Goal: Book appointment/travel/reservation

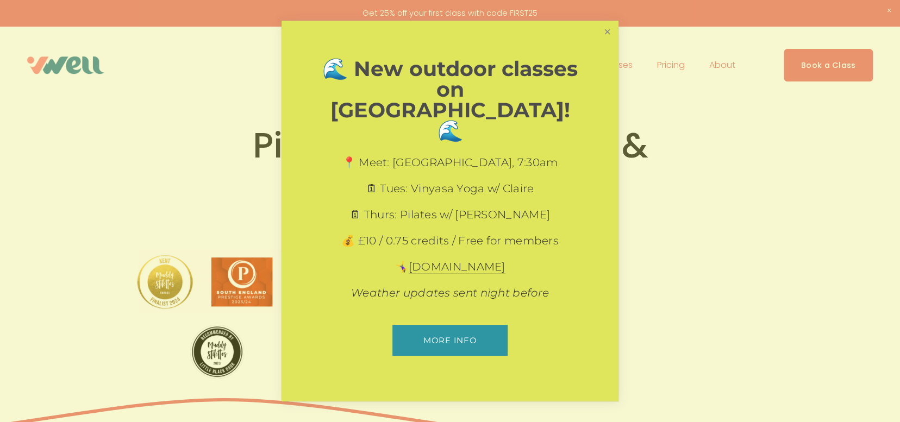
click at [609, 41] on link "Close" at bounding box center [607, 31] width 19 height 19
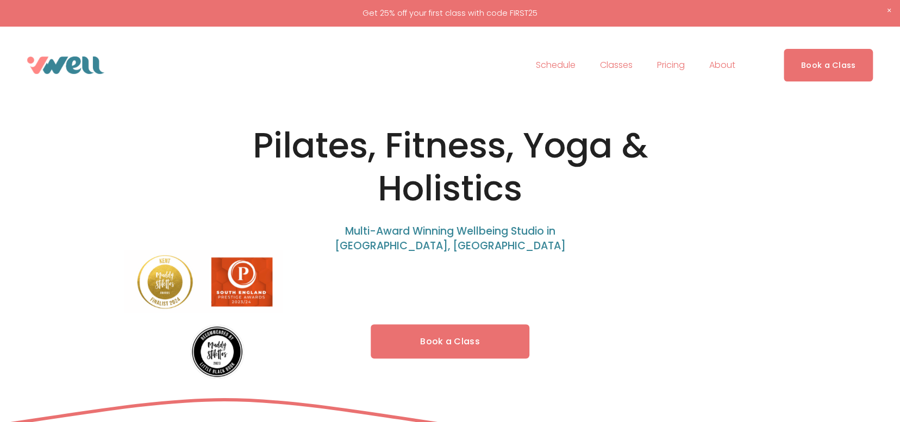
click at [675, 68] on link "Pricing" at bounding box center [671, 65] width 28 height 17
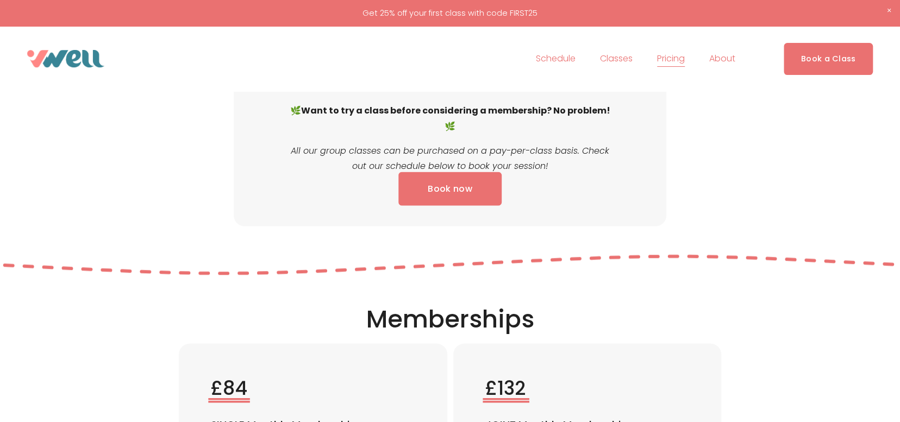
scroll to position [1196, 0]
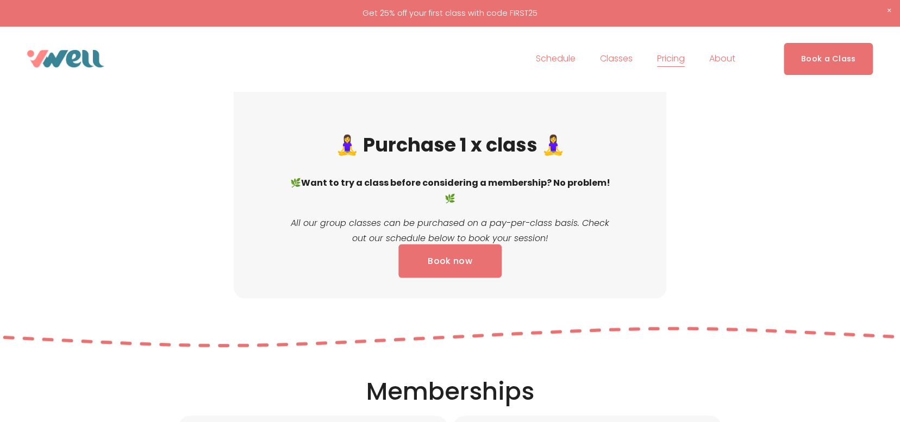
click at [0, 0] on span "Pilates" at bounding box center [0, 0] width 0 height 0
click at [0, 0] on span "Fitness" at bounding box center [0, 0] width 0 height 0
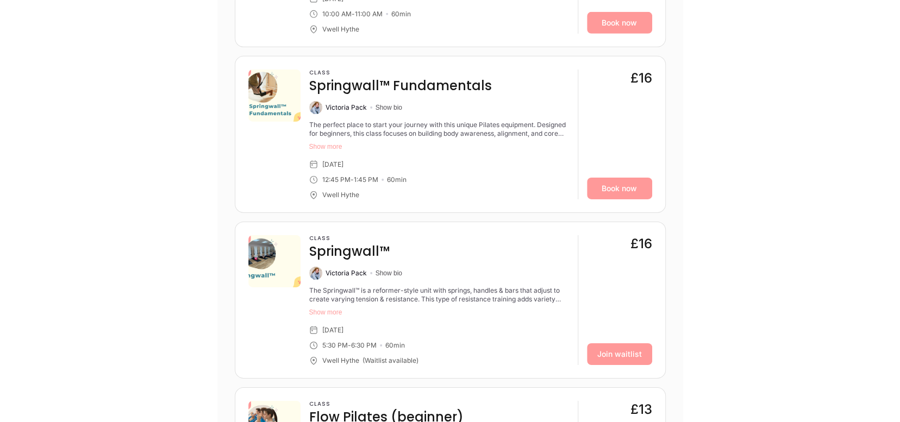
scroll to position [2229, 0]
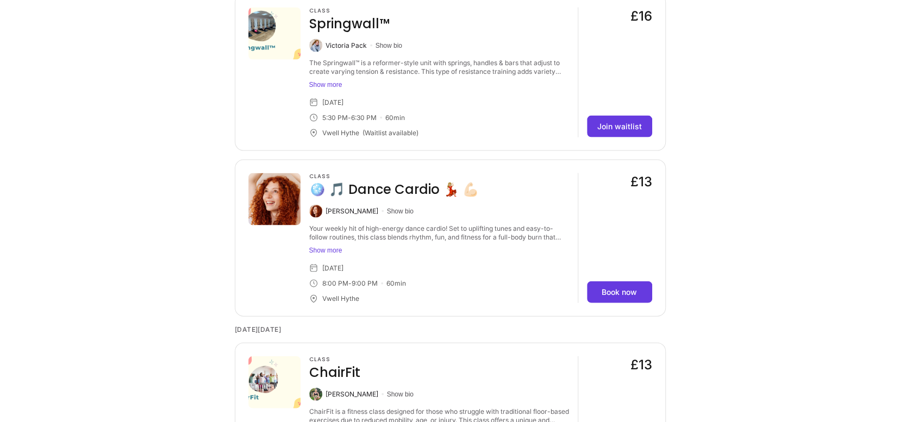
scroll to position [1366, 0]
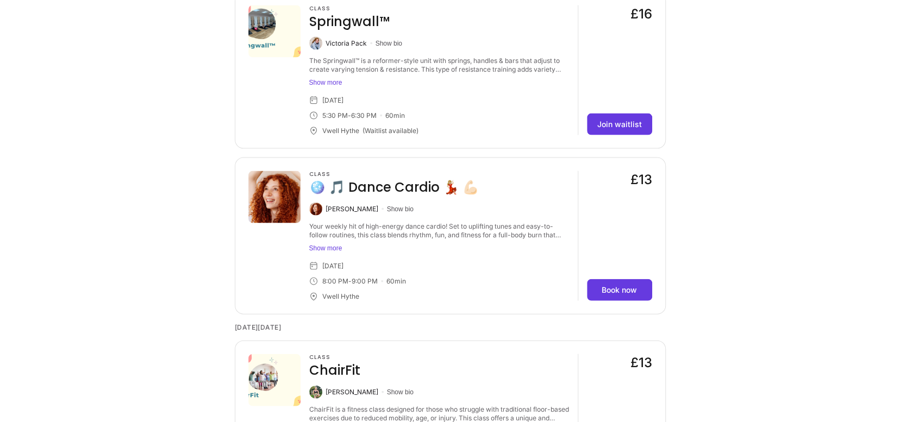
click at [329, 82] on button "Show more" at bounding box center [439, 82] width 260 height 9
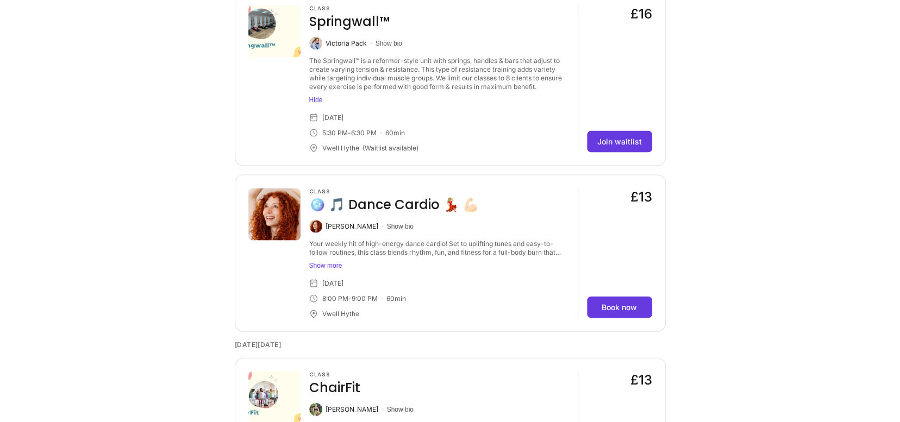
click at [336, 268] on button "Show more" at bounding box center [439, 266] width 260 height 9
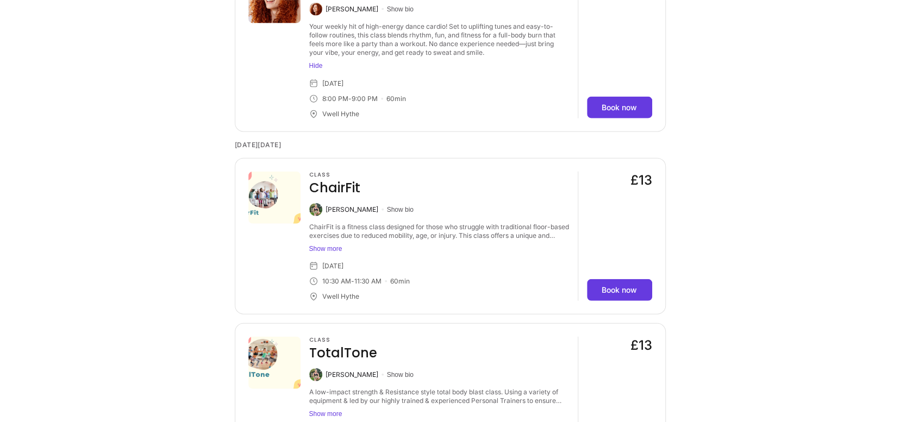
scroll to position [1638, 0]
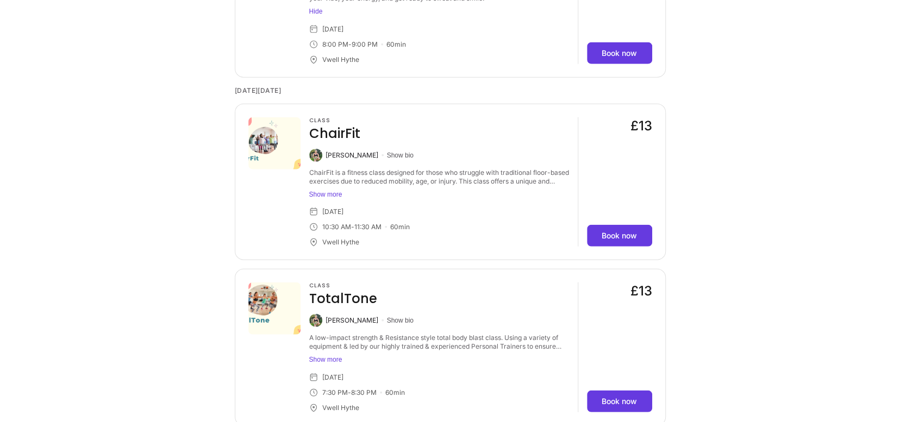
click at [333, 193] on button "Show more" at bounding box center [439, 194] width 260 height 9
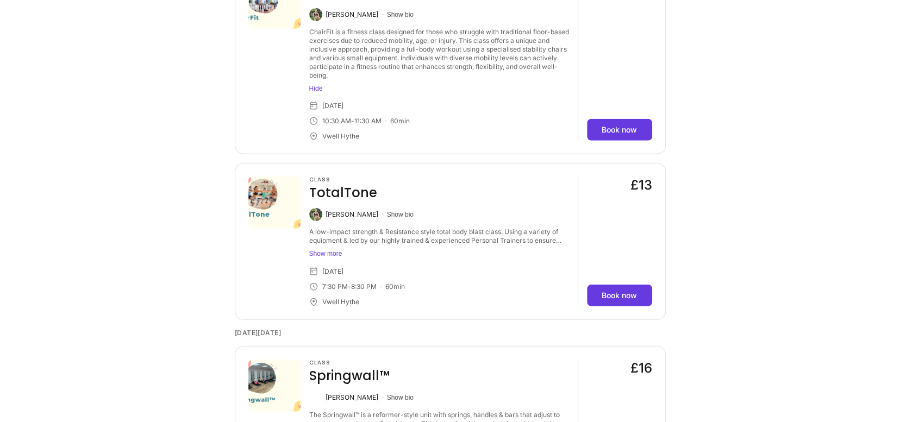
scroll to position [1801, 0]
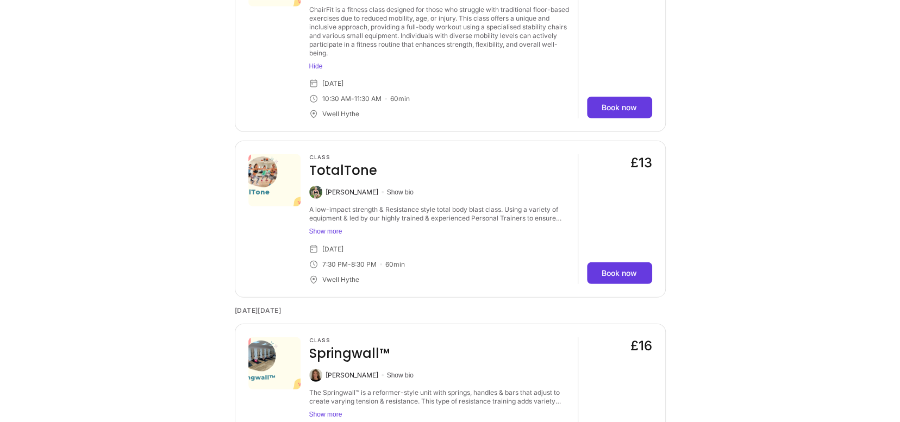
click at [341, 235] on button "Show more" at bounding box center [439, 231] width 260 height 9
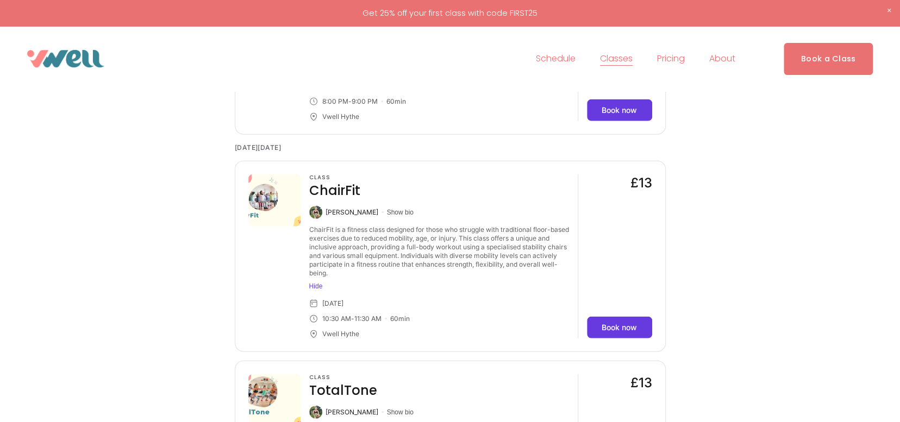
scroll to position [1529, 0]
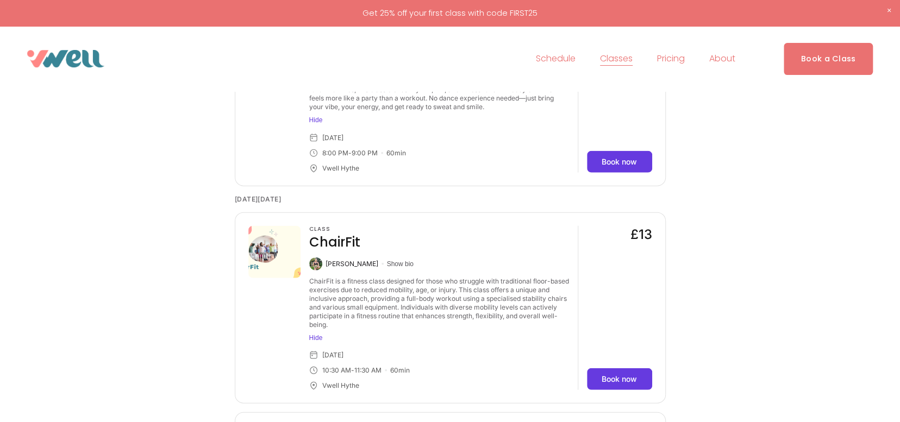
click at [726, 61] on span "About" at bounding box center [722, 59] width 26 height 16
click at [0, 0] on span "The Studio" at bounding box center [0, 0] width 0 height 0
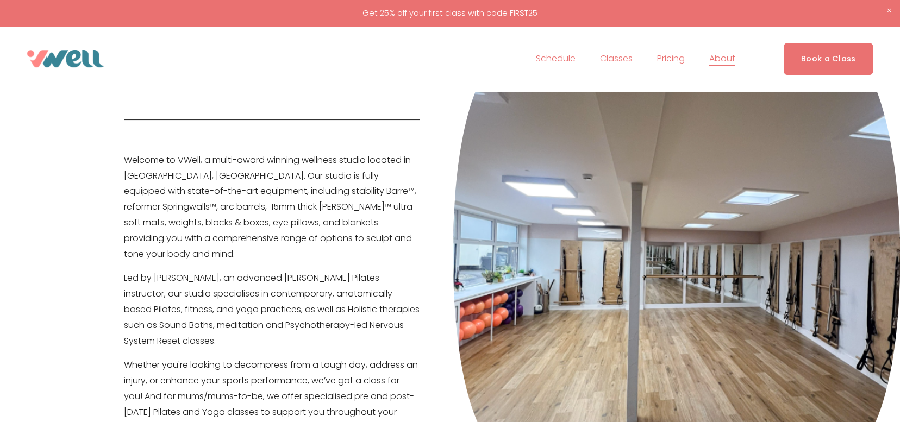
scroll to position [54, 0]
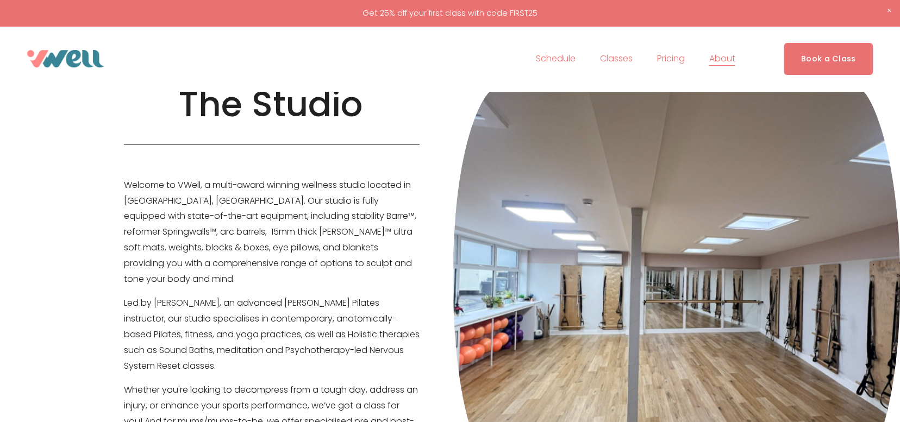
click at [0, 0] on span "Pilates" at bounding box center [0, 0] width 0 height 0
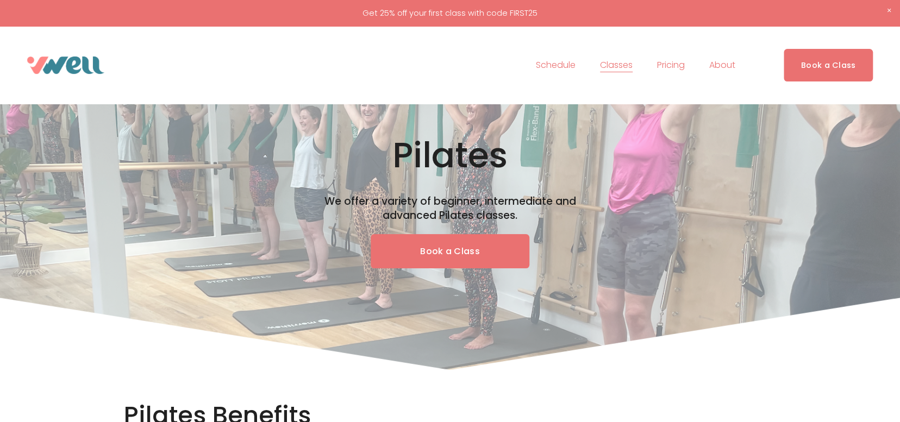
click at [677, 65] on link "Pricing" at bounding box center [671, 65] width 28 height 17
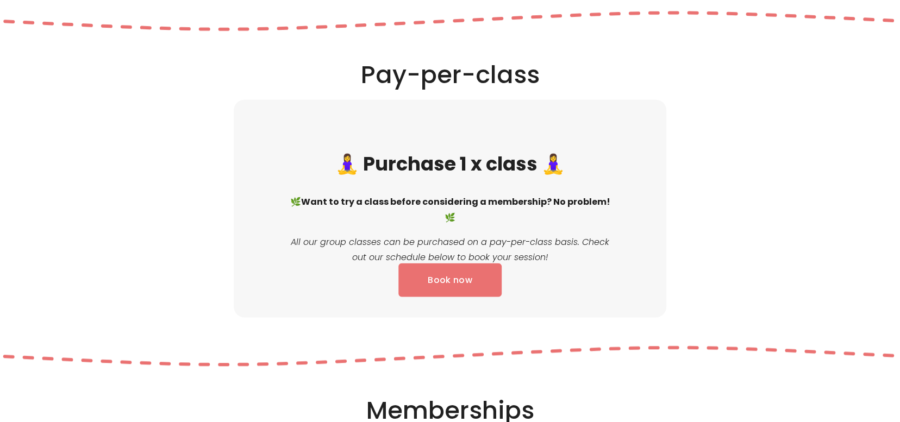
scroll to position [1196, 0]
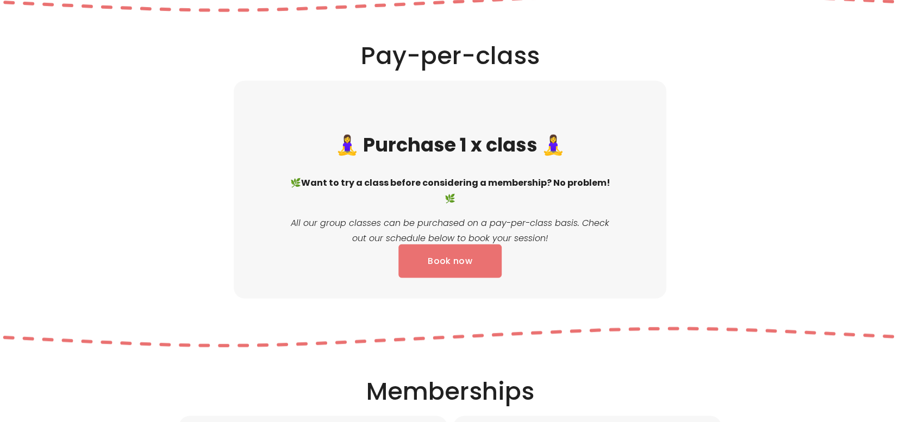
click at [462, 270] on link "Book now" at bounding box center [451, 261] width 104 height 34
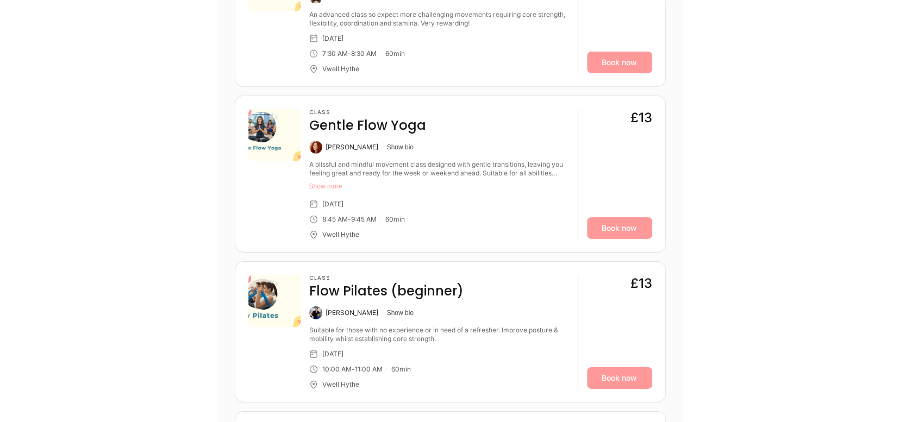
scroll to position [2175, 0]
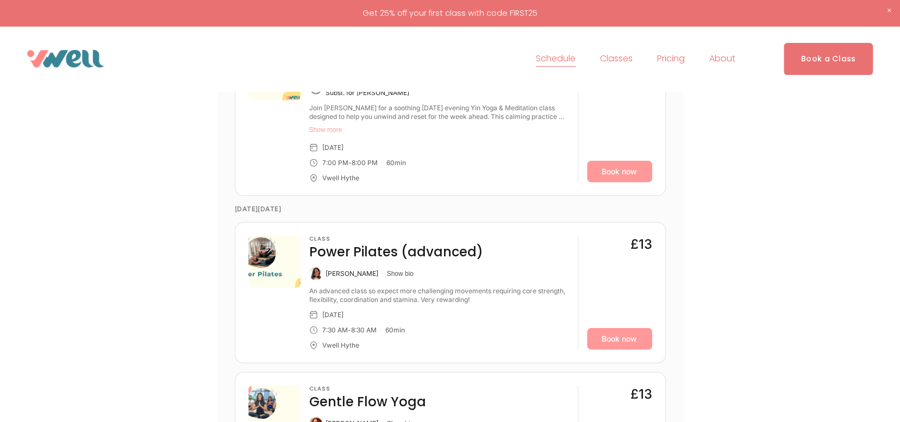
scroll to position [0, 0]
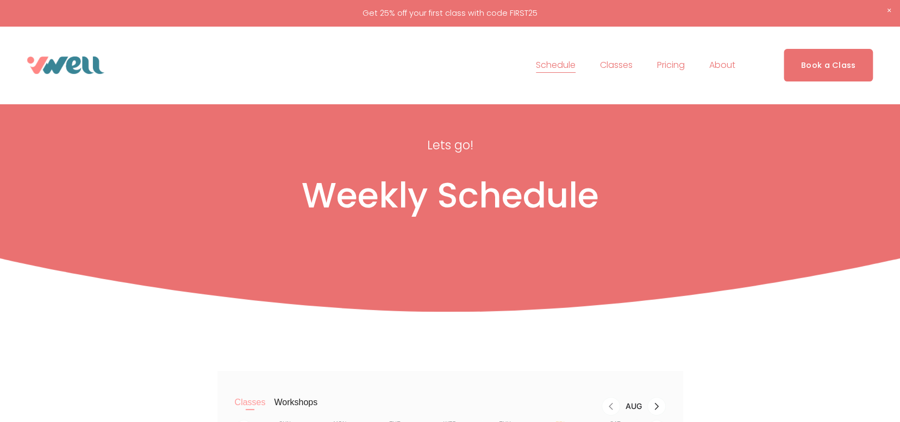
click at [685, 65] on link "Pricing" at bounding box center [671, 65] width 28 height 17
click at [0, 0] on span "Our Team" at bounding box center [0, 0] width 0 height 0
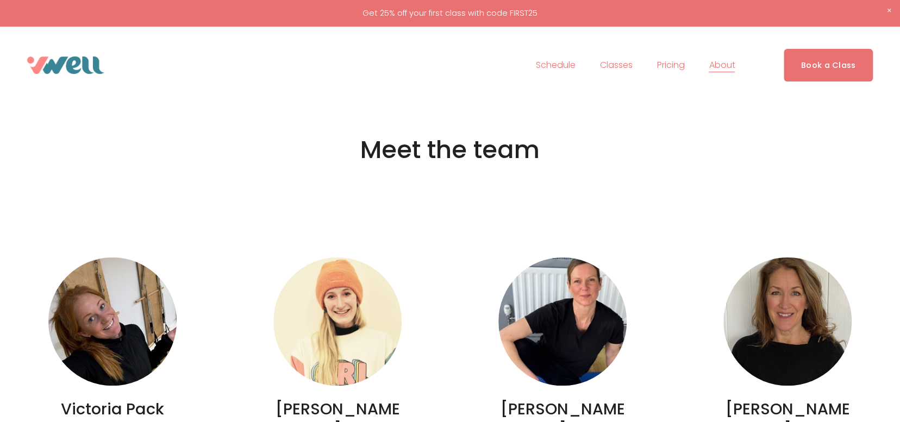
click at [0, 0] on span "The Studio" at bounding box center [0, 0] width 0 height 0
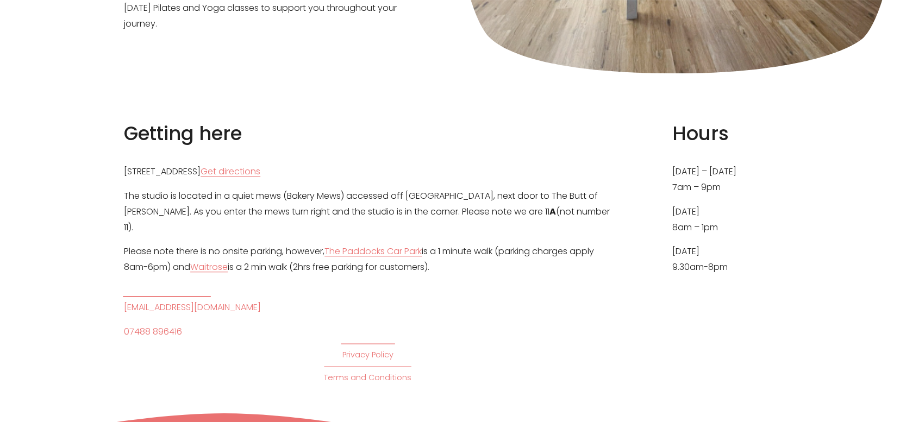
scroll to position [598, 0]
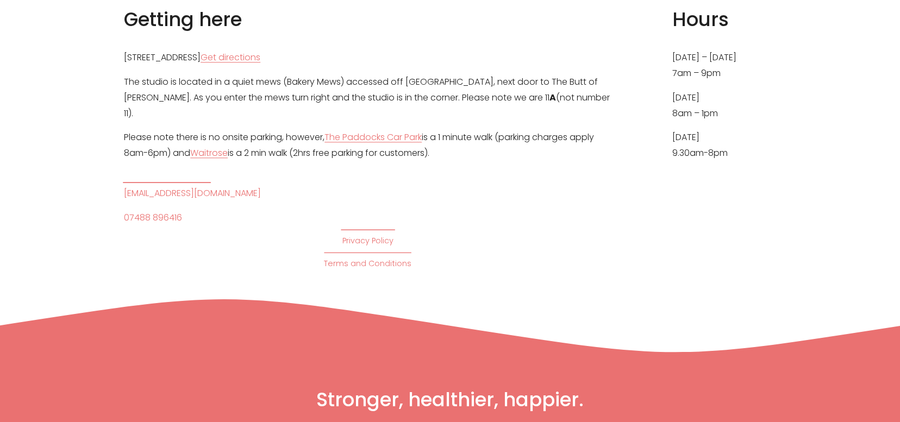
click at [225, 234] on p "Privacy Policy" at bounding box center [368, 241] width 488 height 14
